Goal: Information Seeking & Learning: Learn about a topic

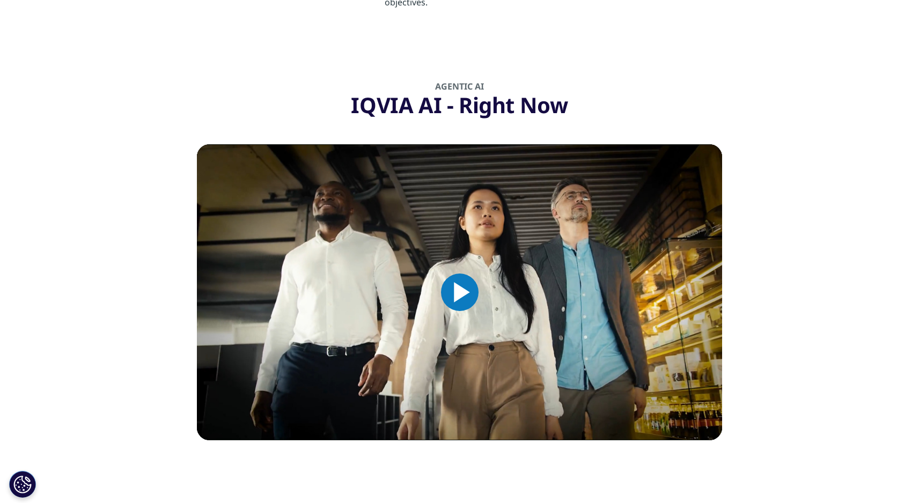
scroll to position [1154, 0]
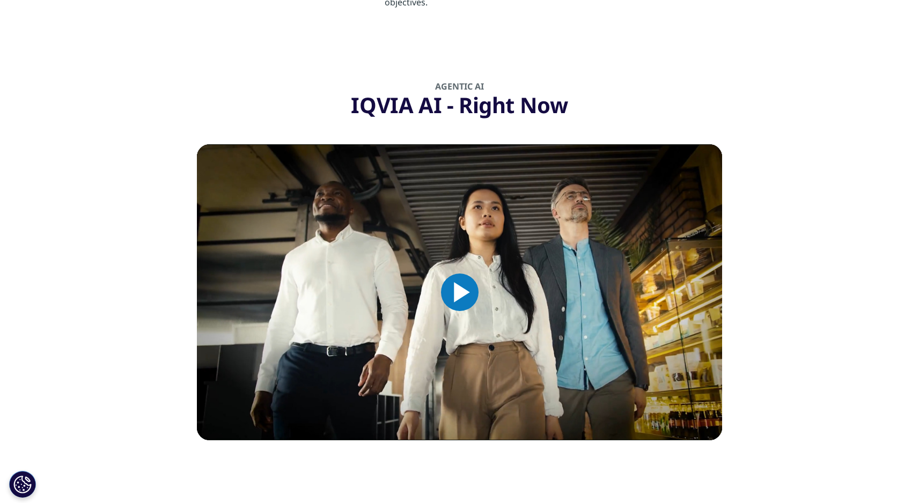
scroll to position [1154, 0]
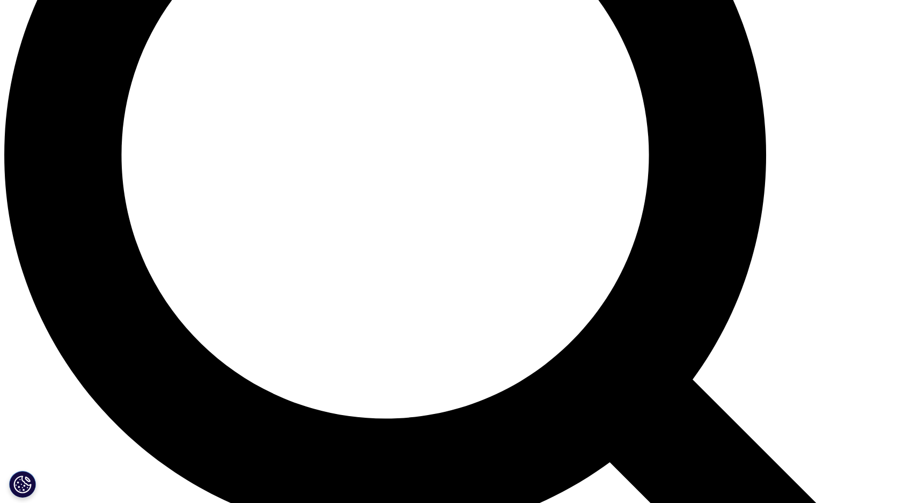
scroll to position [1154, 0]
